Goal: Complete application form

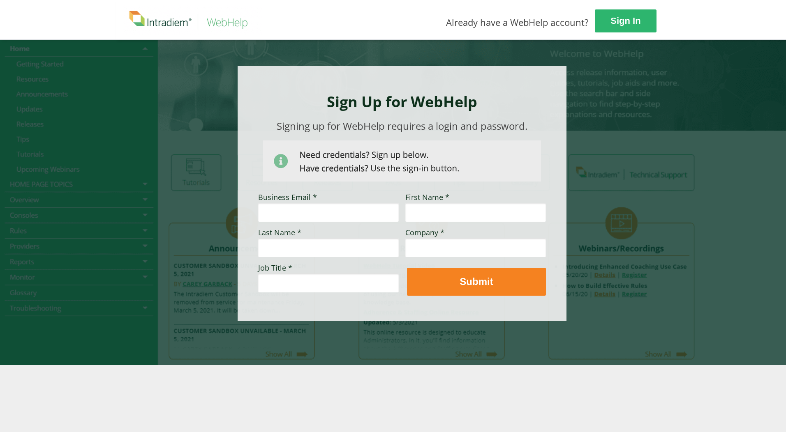
click at [324, 207] on input "Business Email *" at bounding box center [328, 212] width 141 height 19
type input "[PERSON_NAME][EMAIL_ADDRESS][PERSON_NAME][DOMAIN_NAME]"
type input "EliSabeth"
type input "[PERSON_NAME]"
type input "[PERSON_NAME] Permanente"
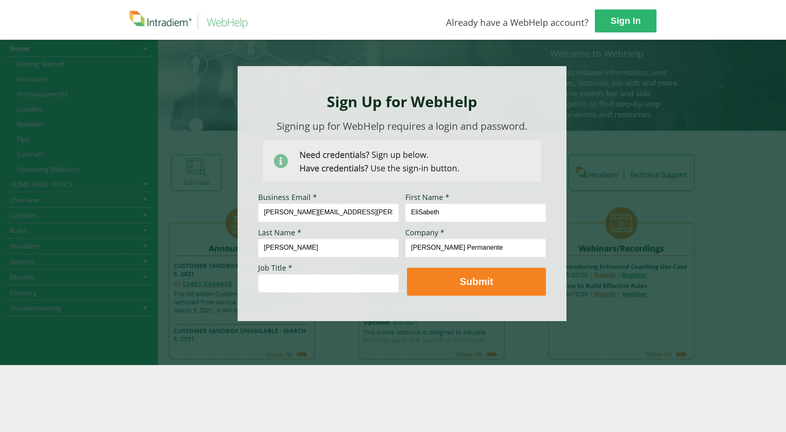
click at [314, 286] on input "Job Title *" at bounding box center [328, 283] width 141 height 19
click at [749, 32] on div "Sign In Already have a WebHelp account?" at bounding box center [508, 20] width 786 height 40
click at [299, 283] on input "Job Title *" at bounding box center [328, 283] width 141 height 19
paste input "Process Improvement Consultant III/Team Lead"
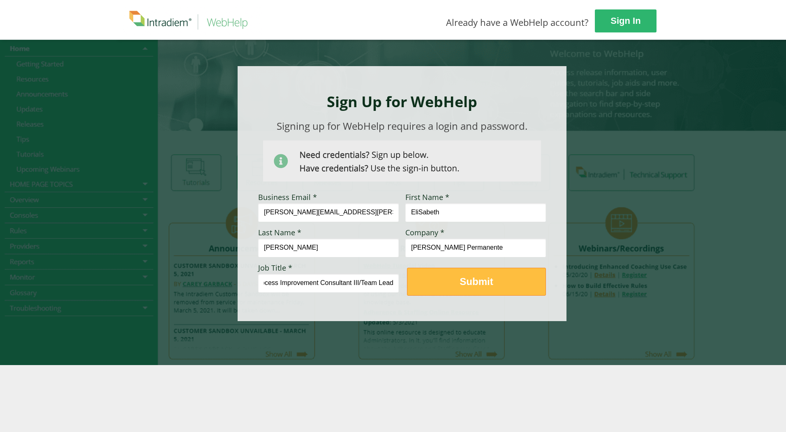
type input "Process Improvement Consultant III/Team Lead"
click at [485, 281] on strong "Submit" at bounding box center [476, 281] width 33 height 11
